Goal: Find contact information: Find contact information

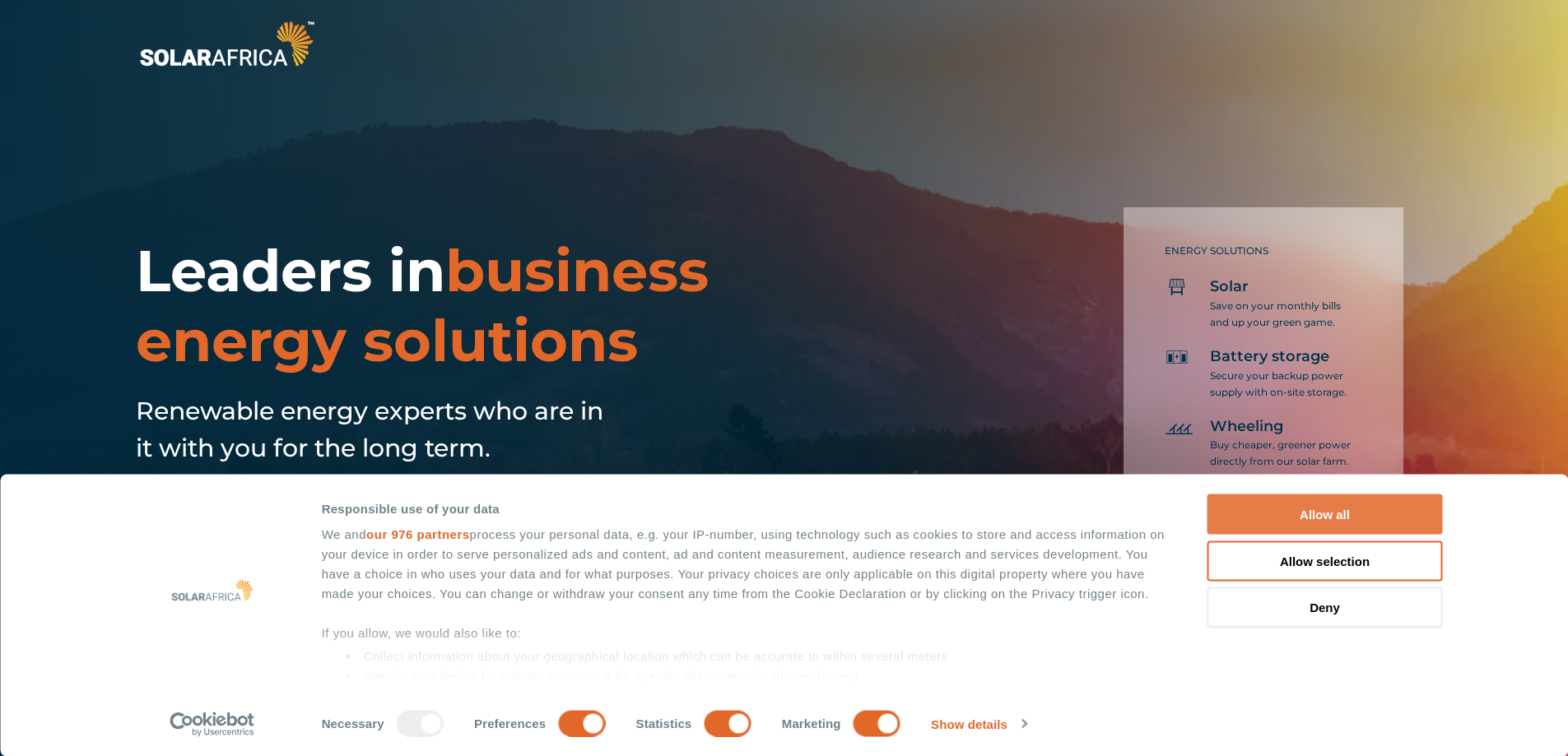
click at [1304, 522] on button "Allow all" at bounding box center [1325, 514] width 236 height 40
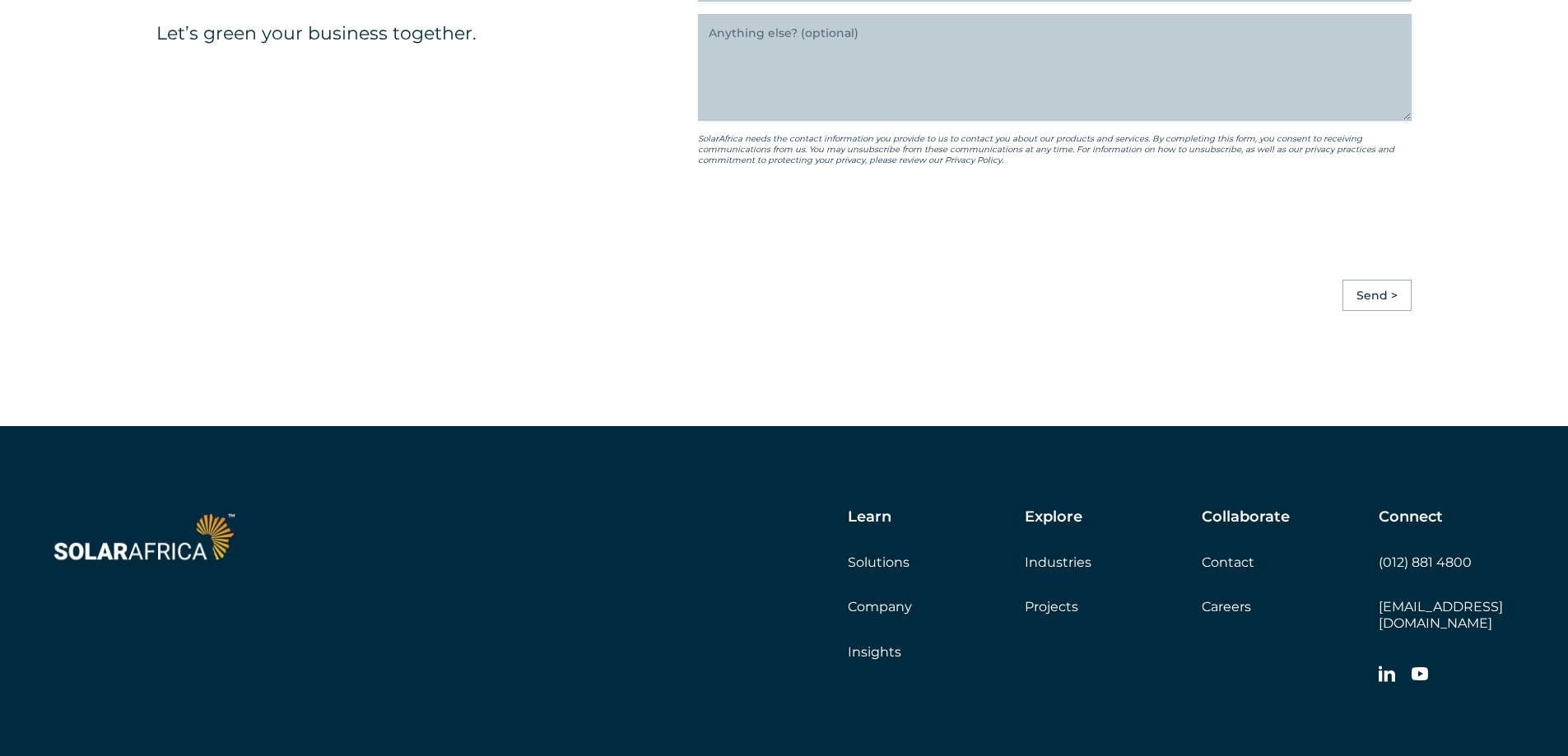
scroll to position [4613, 0]
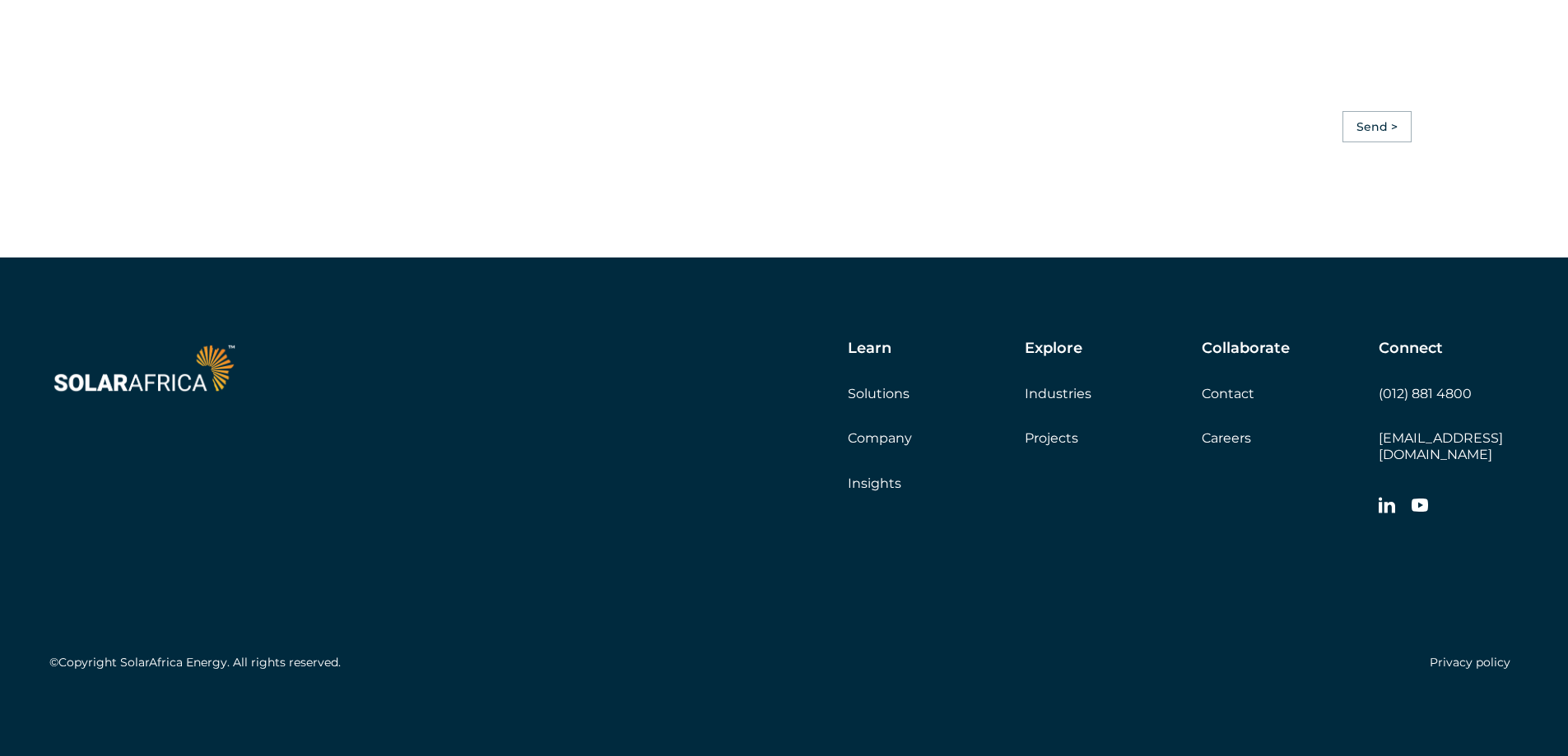
click at [887, 400] on link "Solutions" at bounding box center [879, 393] width 62 height 15
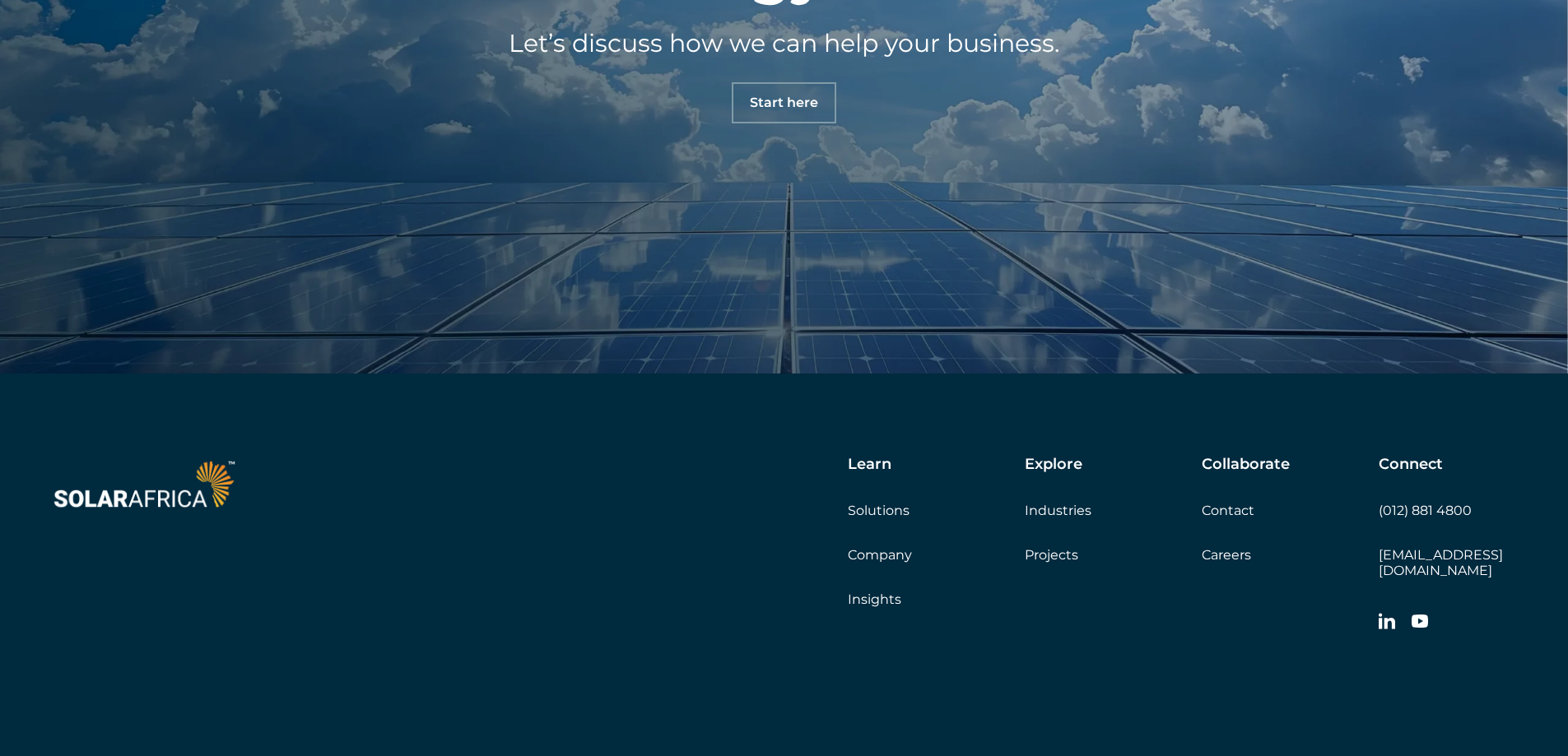
scroll to position [1904, 0]
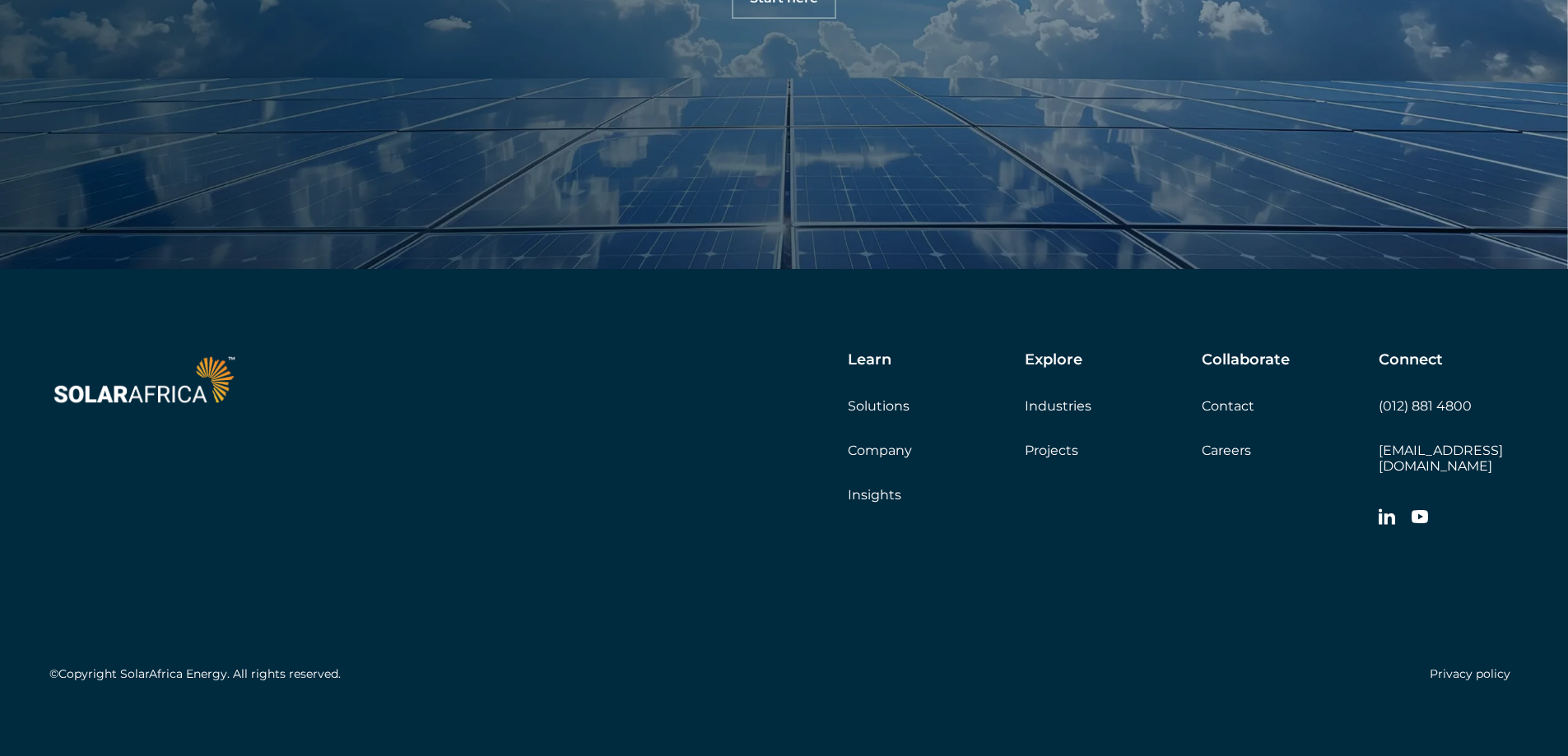
click at [1252, 412] on link "Contact" at bounding box center [1228, 406] width 52 height 15
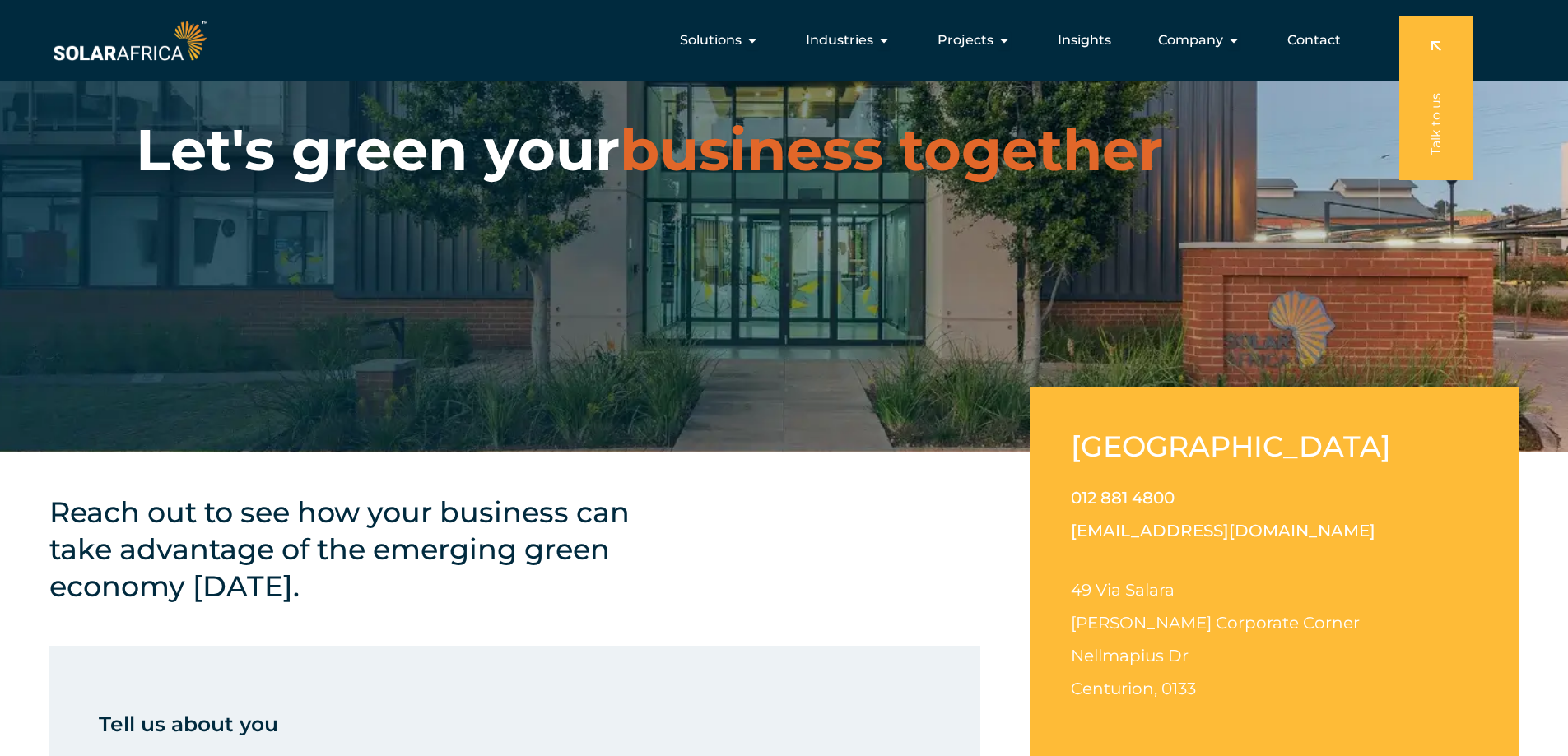
scroll to position [82, 0]
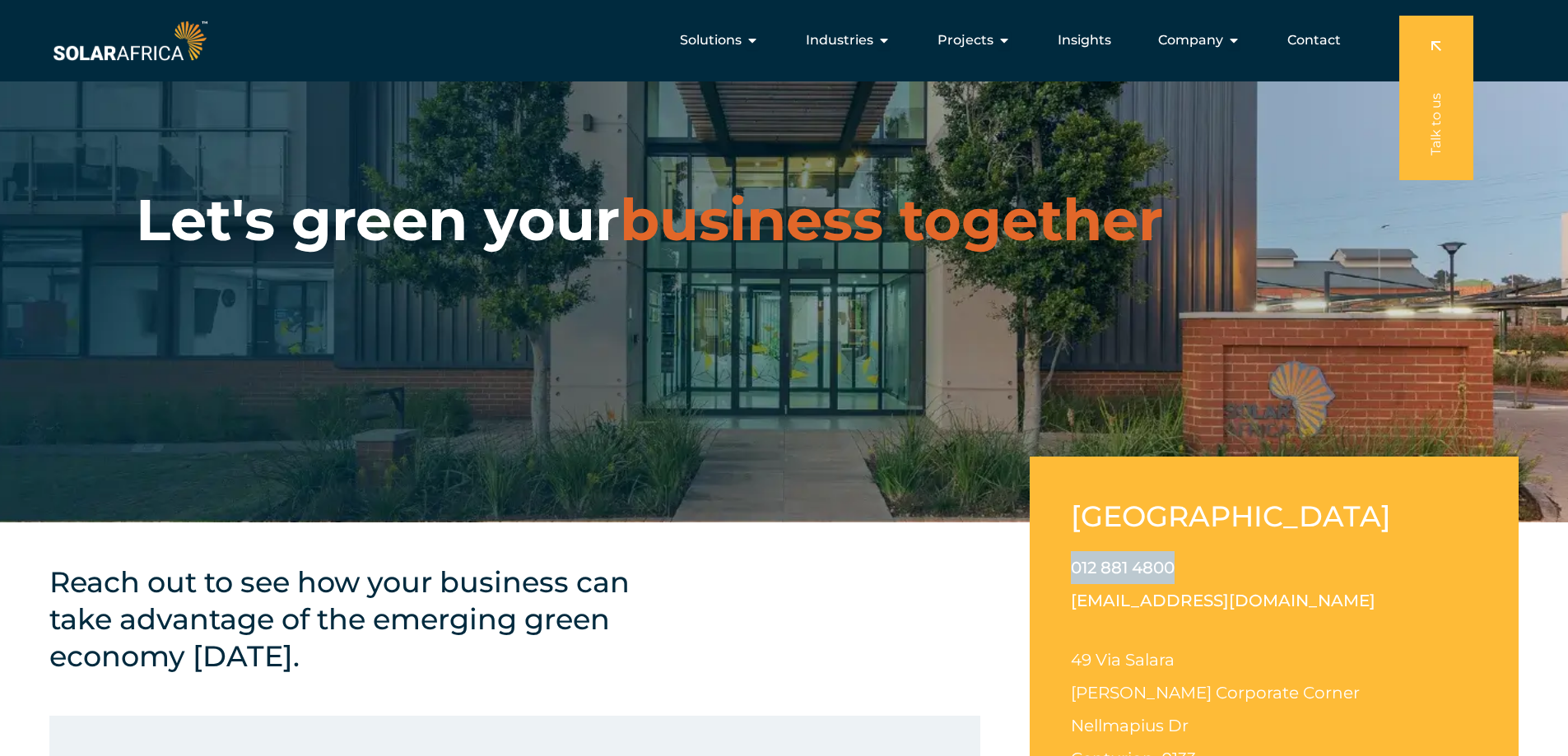
drag, startPoint x: 1209, startPoint y: 569, endPoint x: 1062, endPoint y: 570, distance: 147.0
click at [1063, 570] on div "South Africa 012 881 4800 info@solarafrica.com 49 Via Salara Irene Corporate Co…" at bounding box center [1274, 650] width 489 height 386
copy link "012 881 4800"
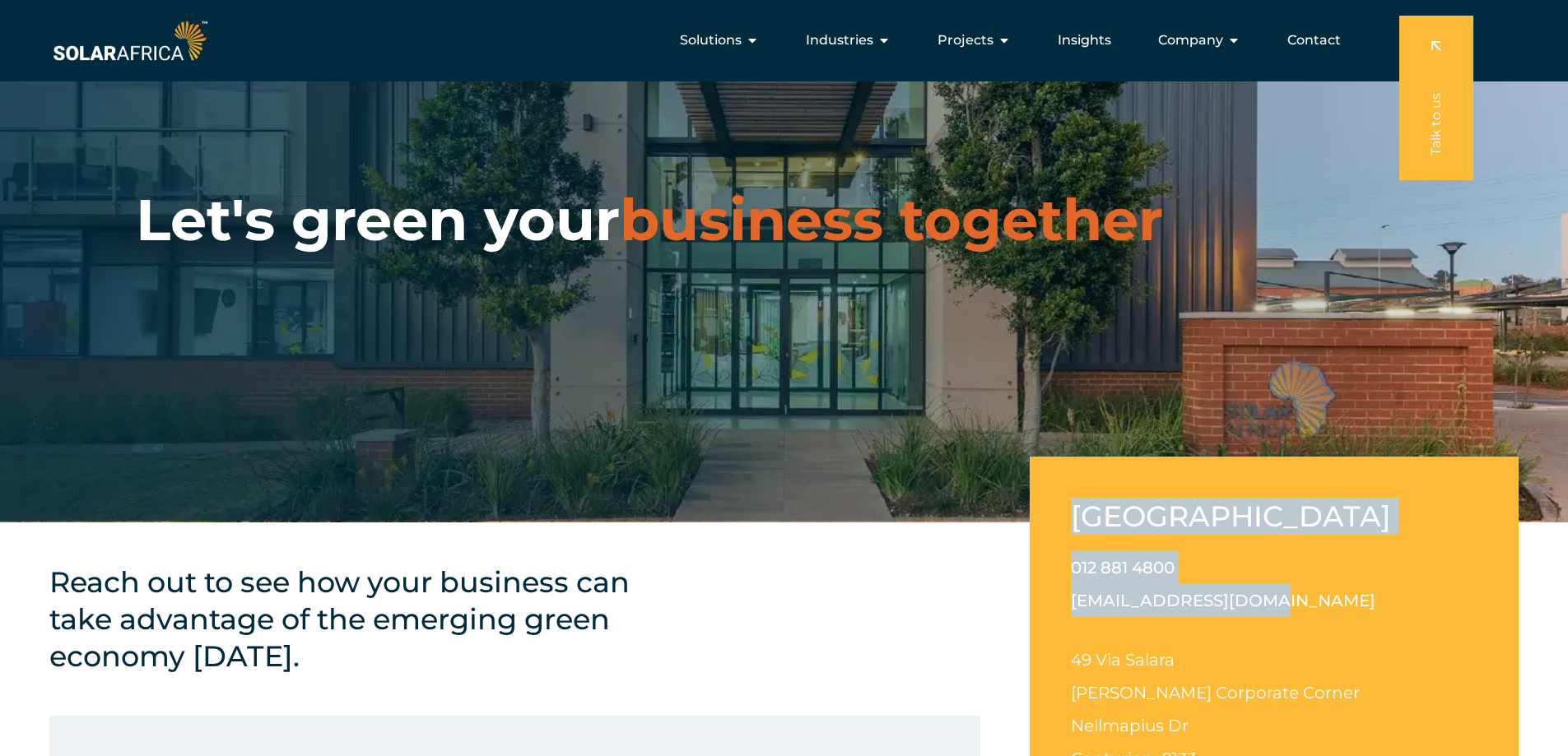
drag, startPoint x: 1303, startPoint y: 607, endPoint x: 1004, endPoint y: 602, distance: 299.0
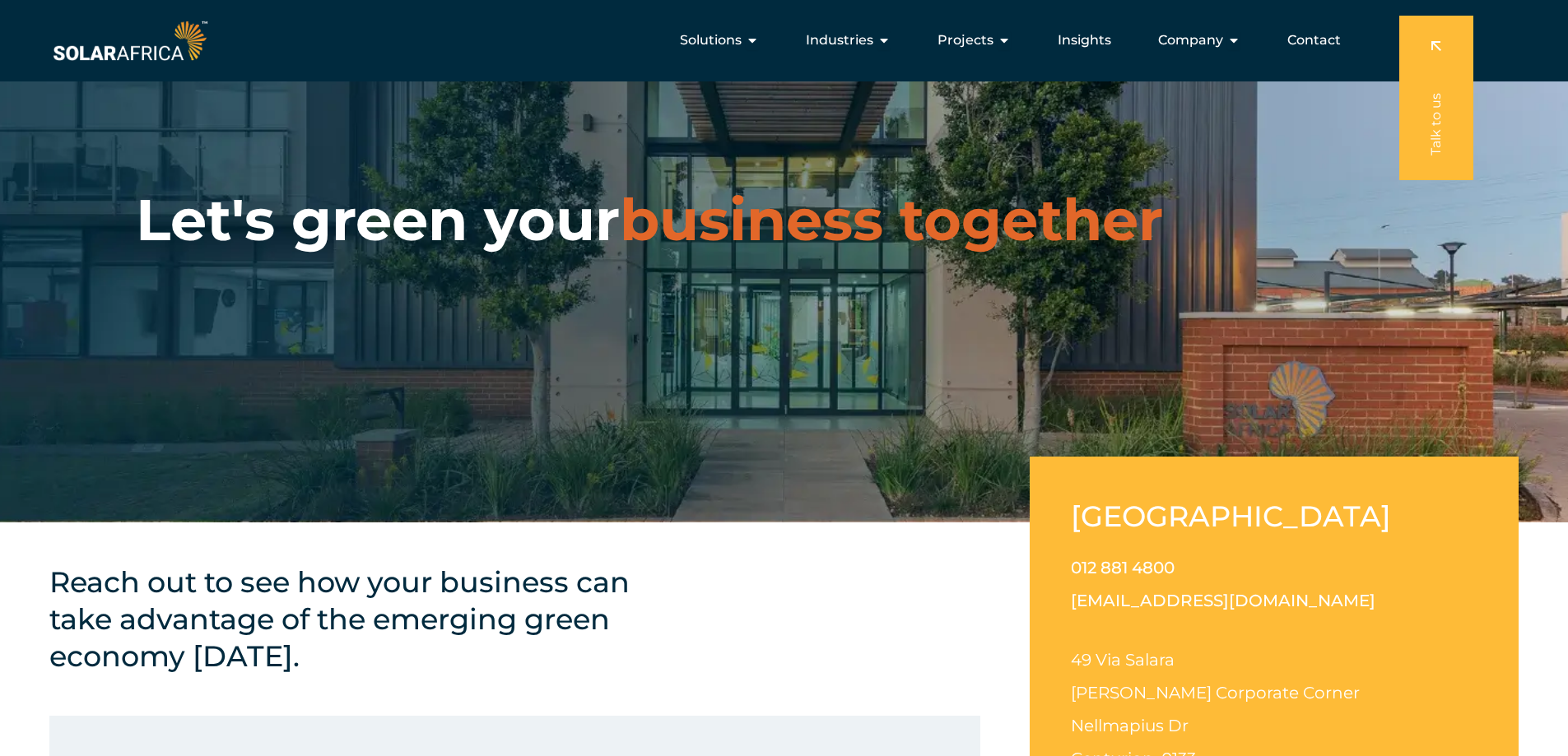
click at [1341, 624] on div "012 881 4800 info@solarafrica.com 49 Via Salara Irene Corporate Corner Nellmapi…" at bounding box center [1274, 676] width 406 height 250
drag, startPoint x: 1319, startPoint y: 608, endPoint x: 1046, endPoint y: 615, distance: 273.1
click at [1046, 615] on div "South Africa 012 881 4800 info@solarafrica.com 49 Via Salara Irene Corporate Co…" at bounding box center [1274, 650] width 489 height 386
copy link "[EMAIL_ADDRESS][DOMAIN_NAME]"
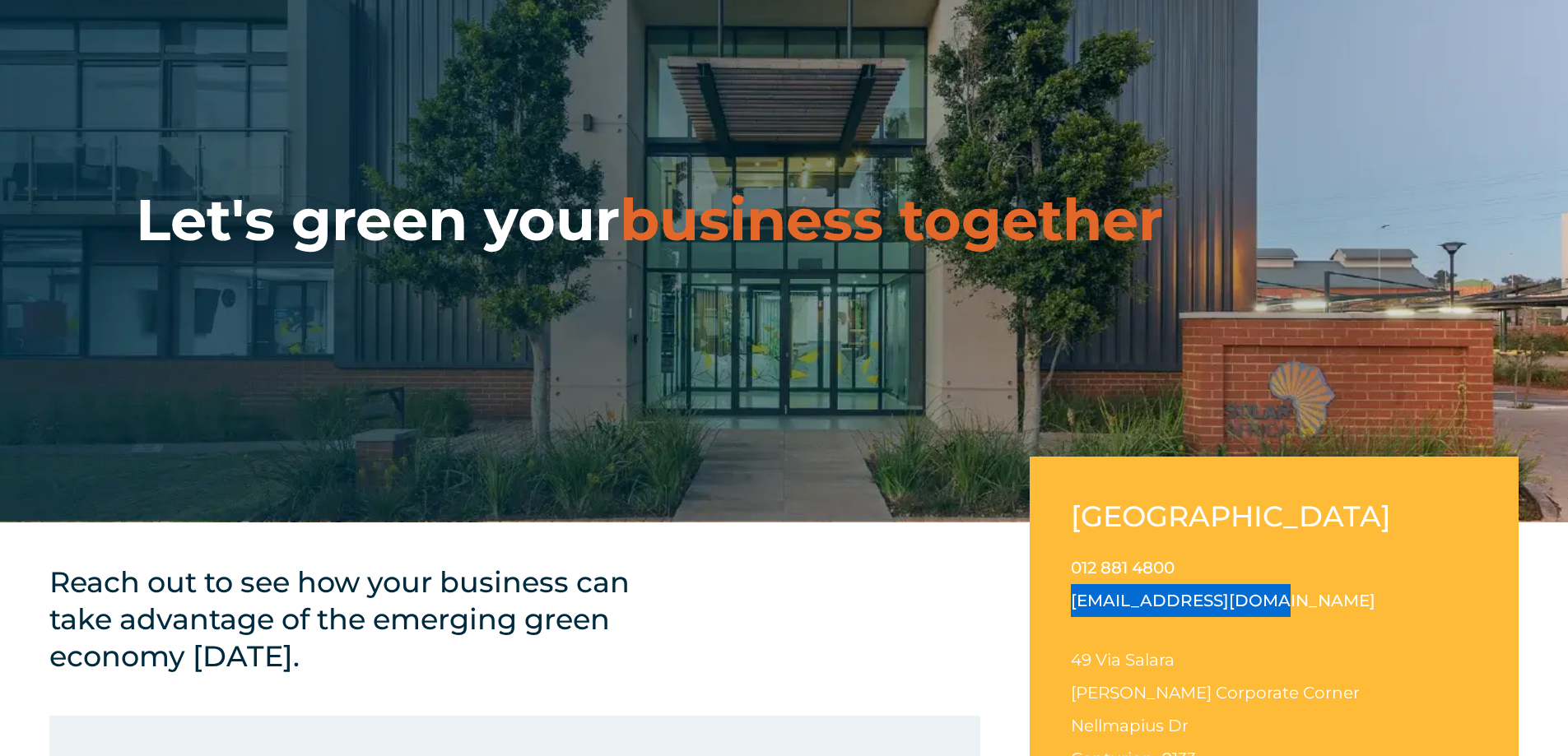
scroll to position [411, 0]
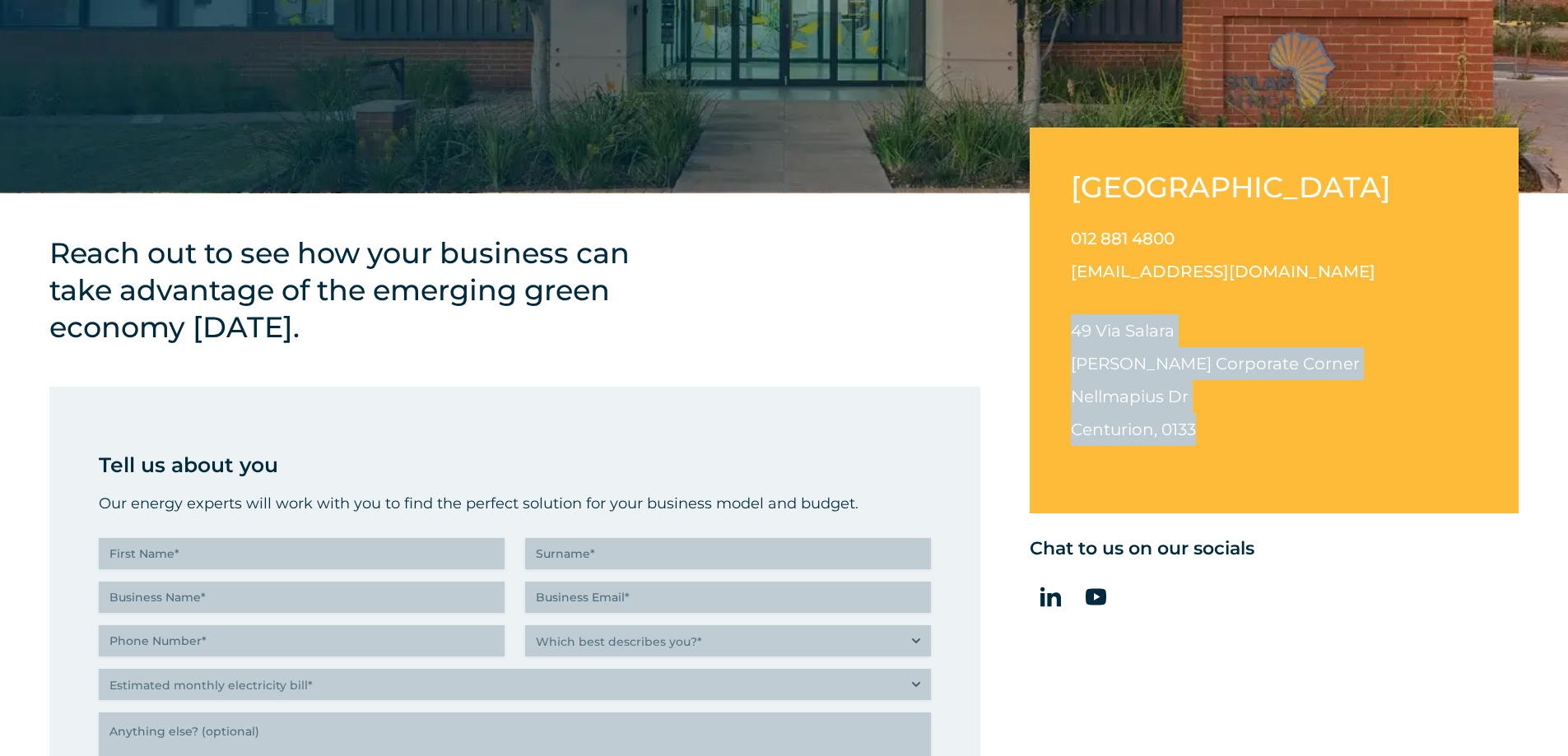
drag, startPoint x: 1235, startPoint y: 433, endPoint x: 1061, endPoint y: 338, distance: 198.2
click at [1061, 338] on div "South Africa 012 881 4800 info@solarafrica.com 49 Via Salara Irene Corporate Co…" at bounding box center [1274, 321] width 489 height 386
copy p "49 Via Salara Irene Corporate Corner Nellmapius Dr Centurion, 0133"
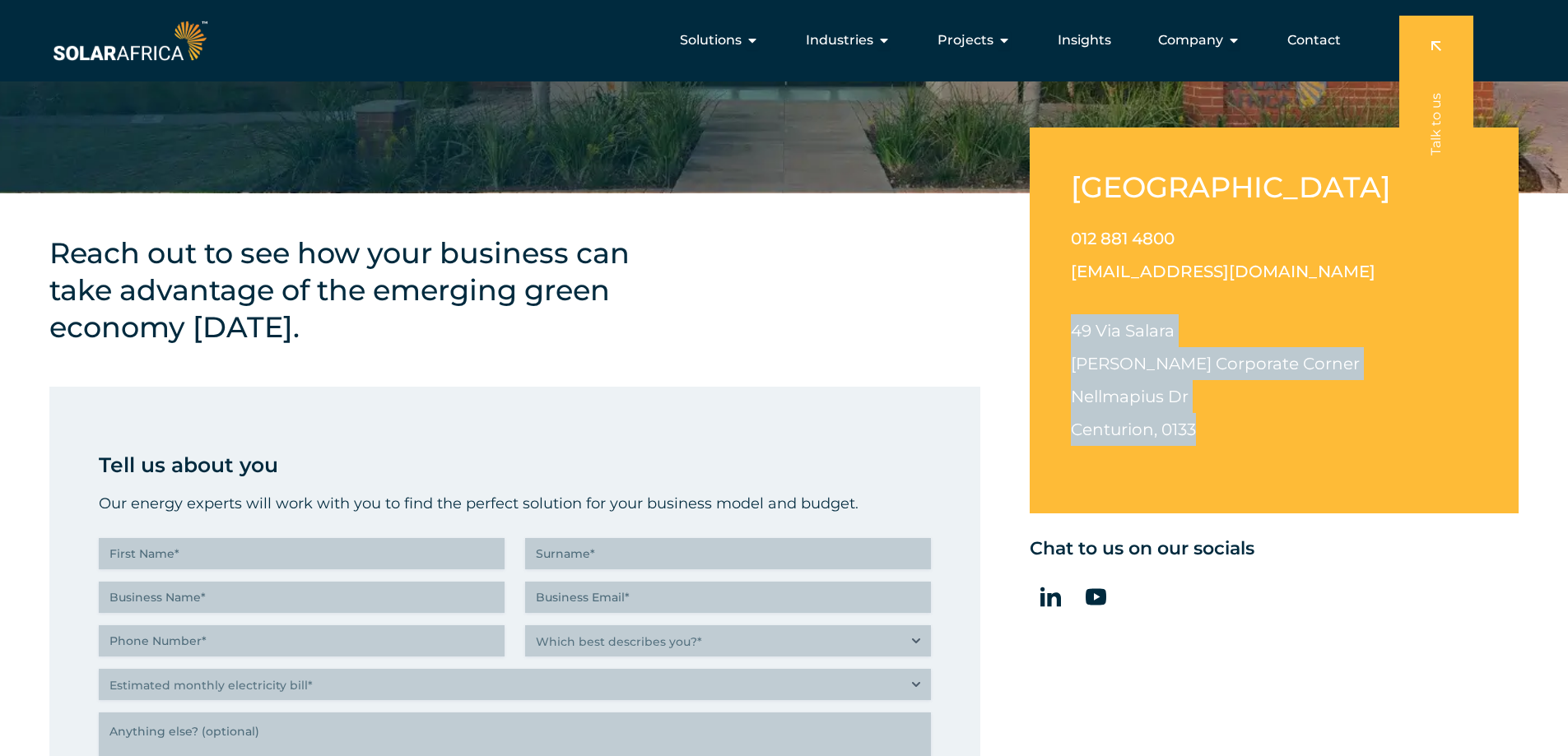
scroll to position [285, 0]
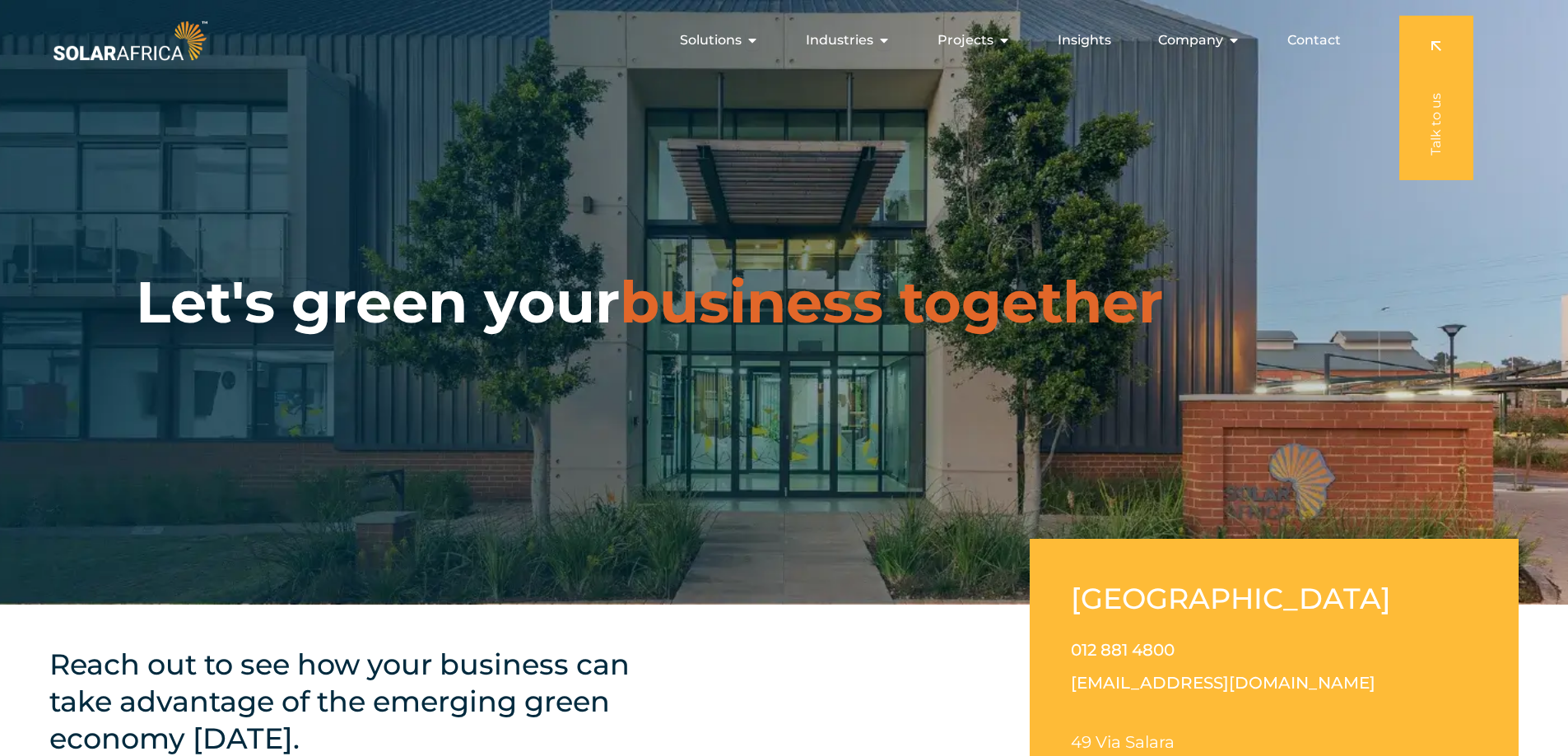
click at [1311, 48] on span "Contact" at bounding box center [1314, 40] width 53 height 20
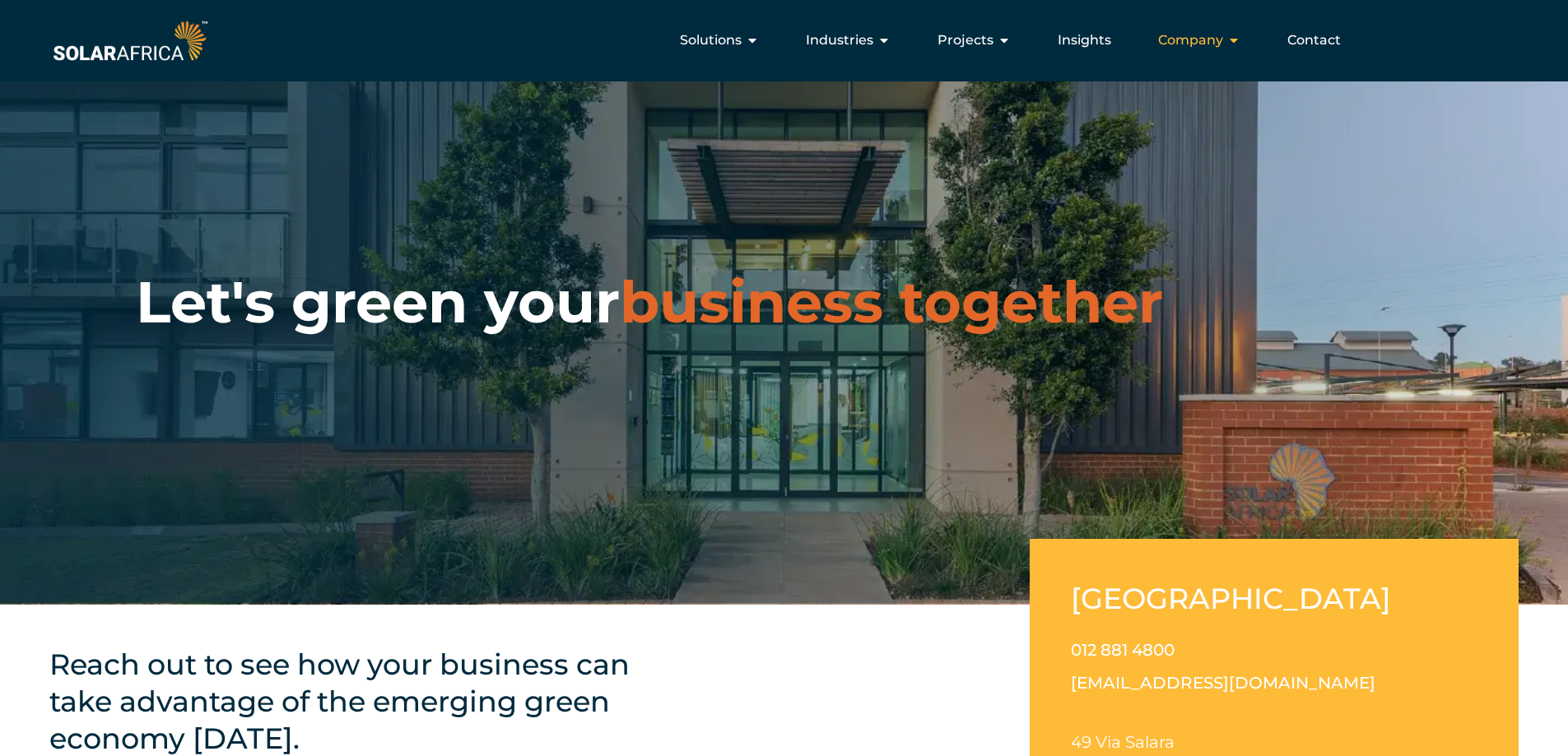
click at [1184, 51] on div "Company Close Company Open Company" at bounding box center [1199, 40] width 109 height 33
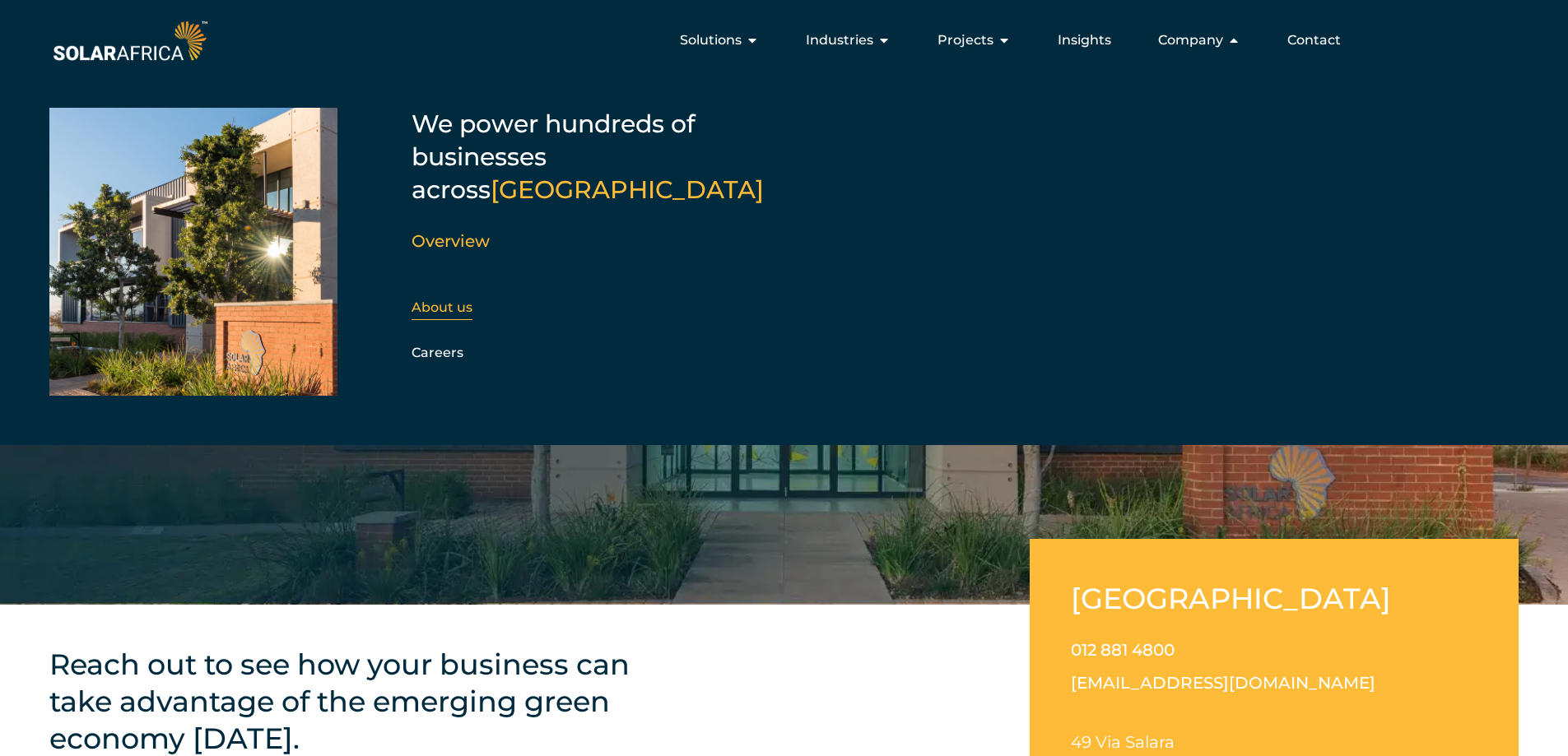
click at [437, 299] on link "About us" at bounding box center [442, 307] width 61 height 15
